Goal: Navigation & Orientation: Find specific page/section

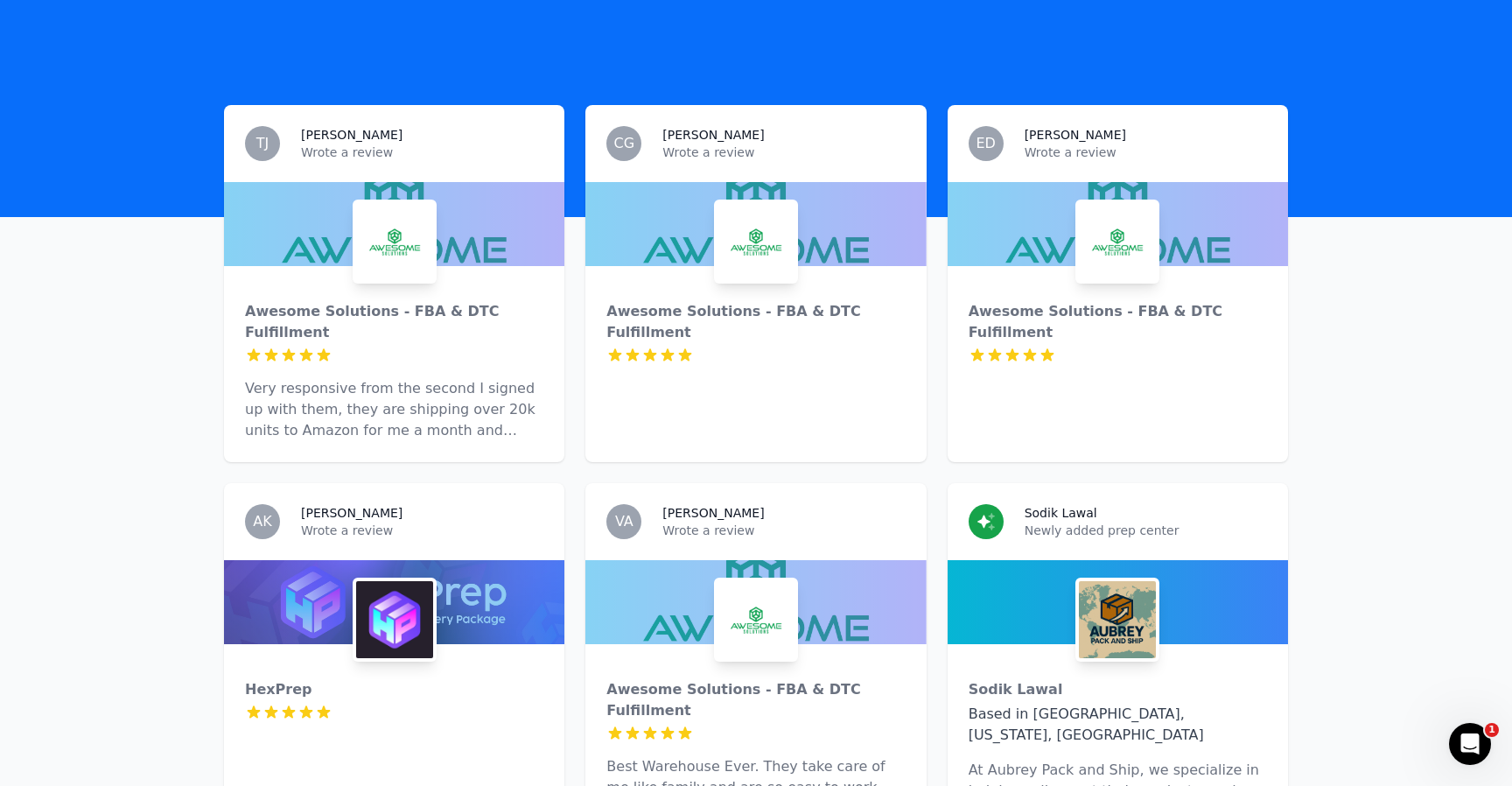
scroll to position [492, 0]
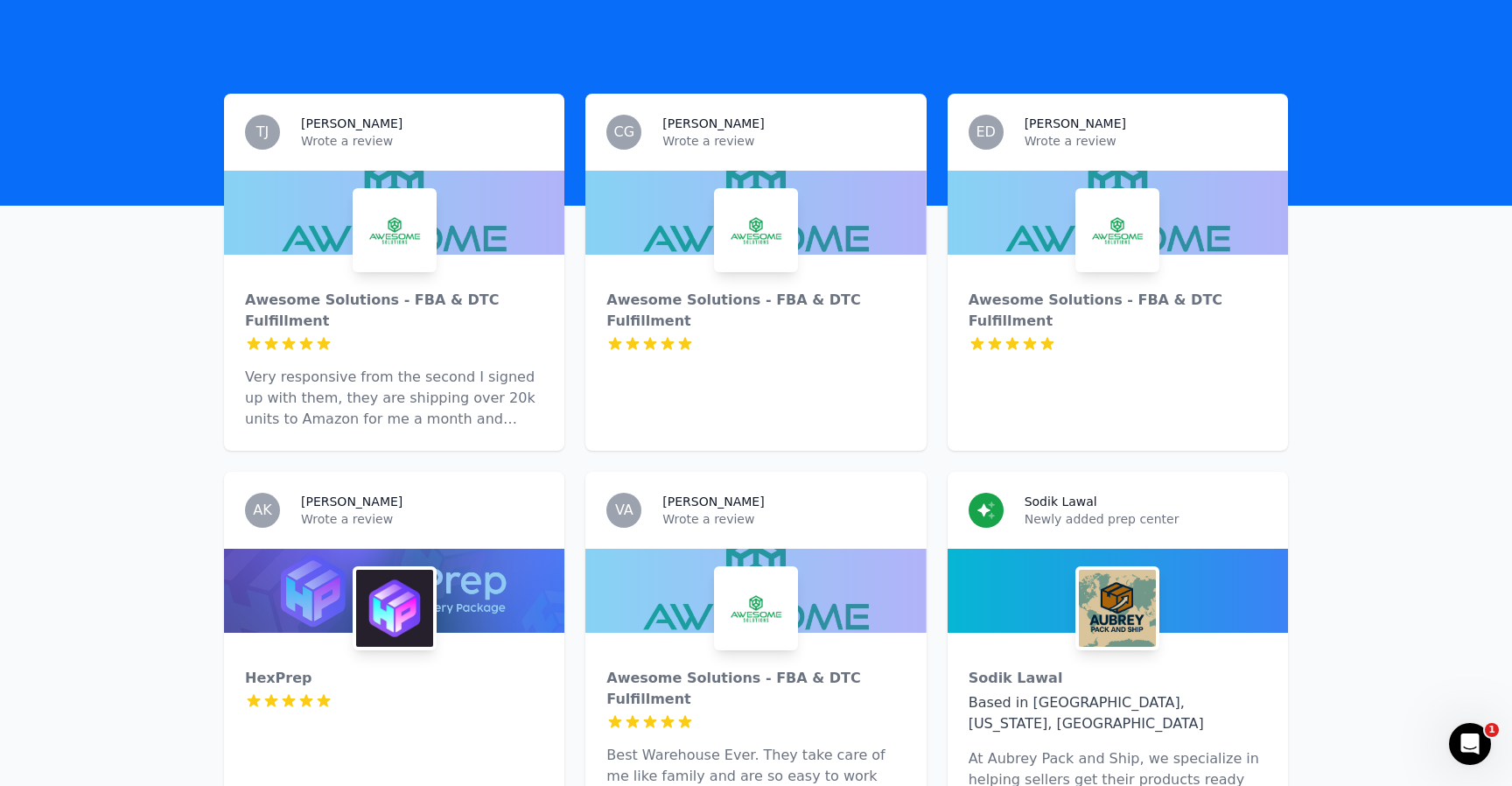
click at [780, 255] on div "Awesome Solutions - FBA & DTC Fulfillment 5 out of 5 stars" at bounding box center [755, 321] width 340 height 133
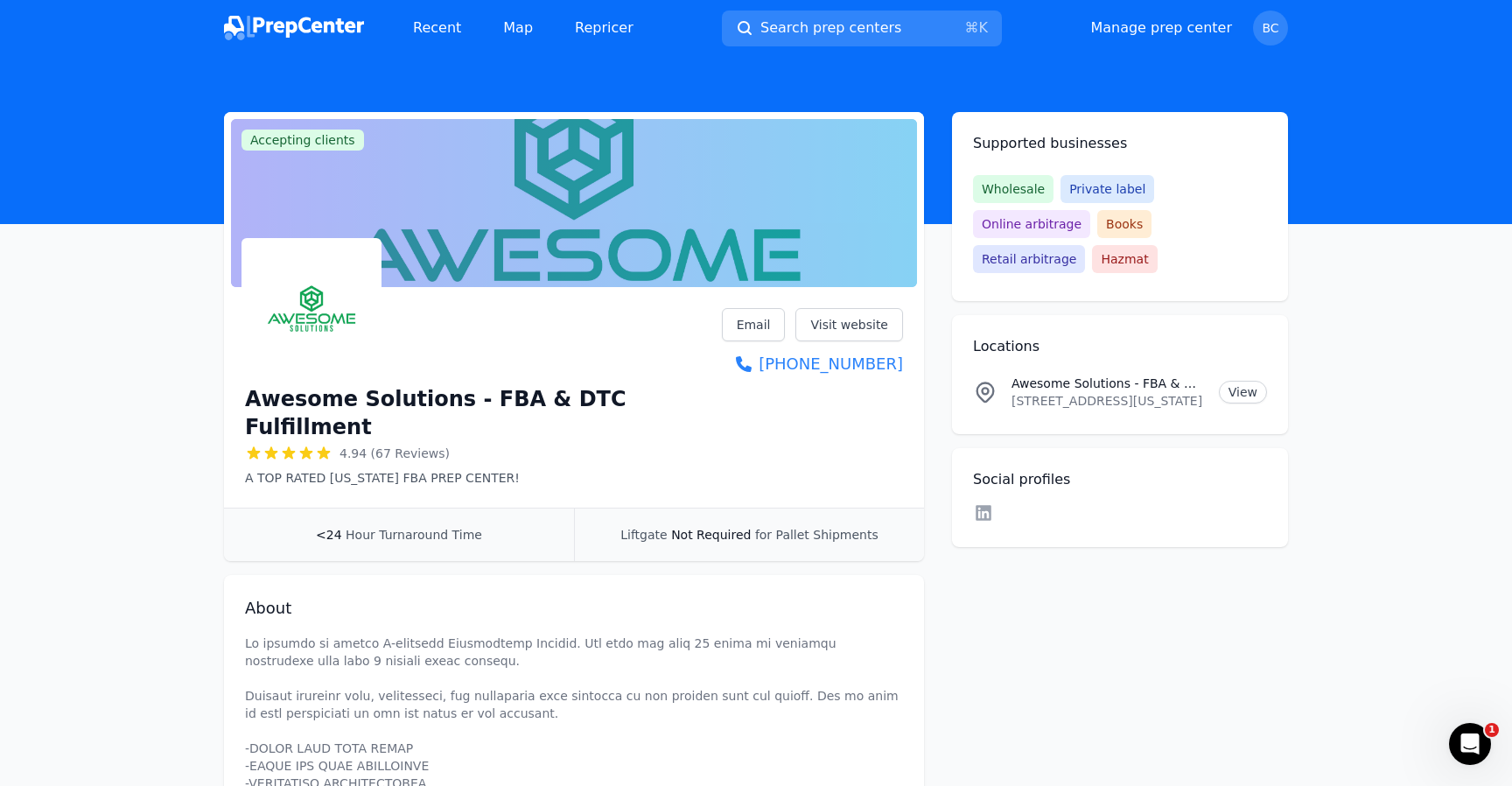
click at [311, 17] on img at bounding box center [294, 27] width 140 height 25
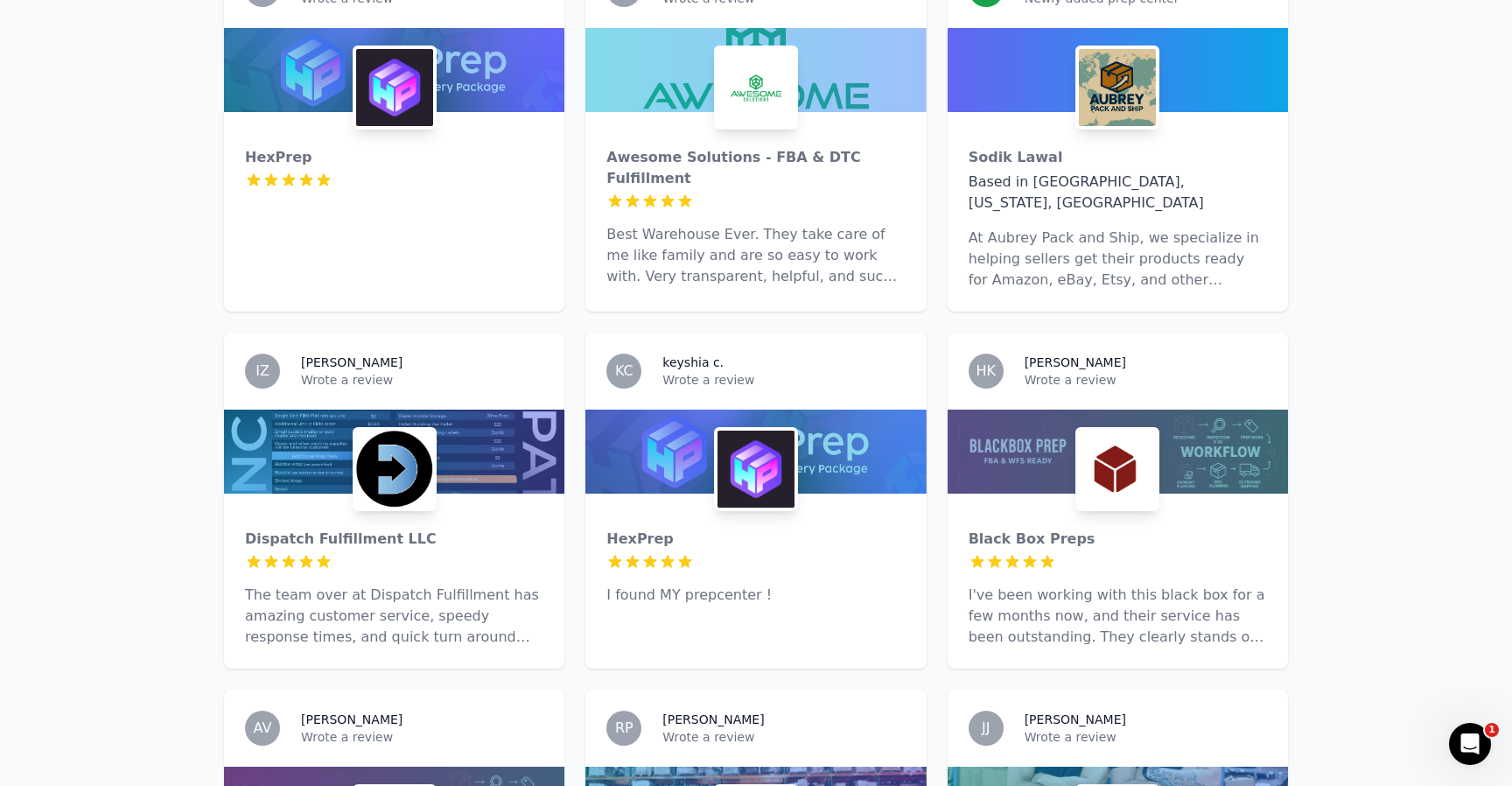
scroll to position [1019, 0]
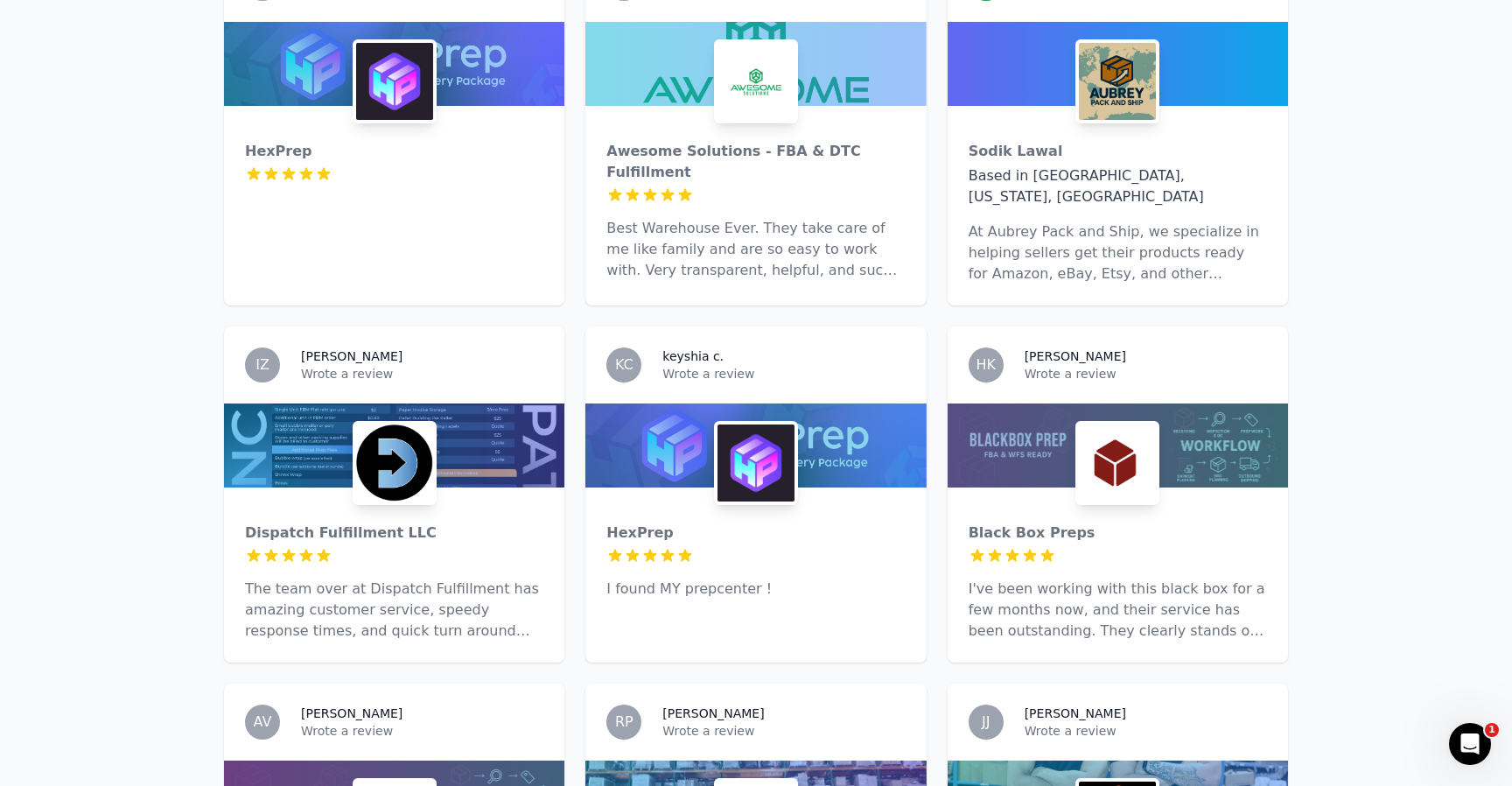
click at [1105, 579] on p "I've been working with this black box for a few months now, and their service h…" at bounding box center [1118, 610] width 298 height 63
